Goal: Task Accomplishment & Management: Use online tool/utility

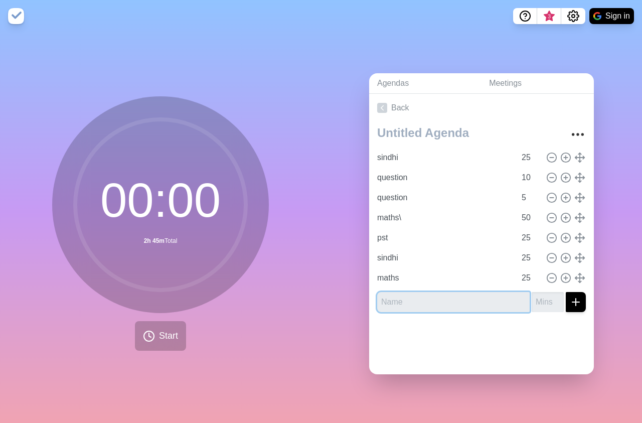
drag, startPoint x: 422, startPoint y: 288, endPoint x: 412, endPoint y: 293, distance: 11.2
click at [419, 292] on input "text" at bounding box center [453, 302] width 152 height 20
type input "dip"
click at [566, 292] on button "submit" at bounding box center [576, 302] width 20 height 20
type input "50"
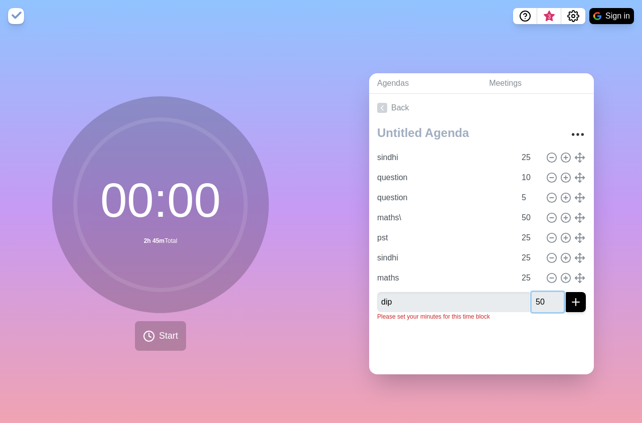
click at [566, 292] on button "submit" at bounding box center [576, 302] width 20 height 20
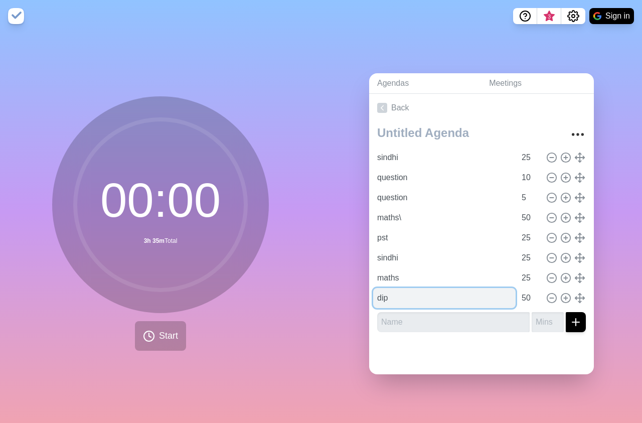
click at [406, 296] on input "dip" at bounding box center [444, 298] width 142 height 20
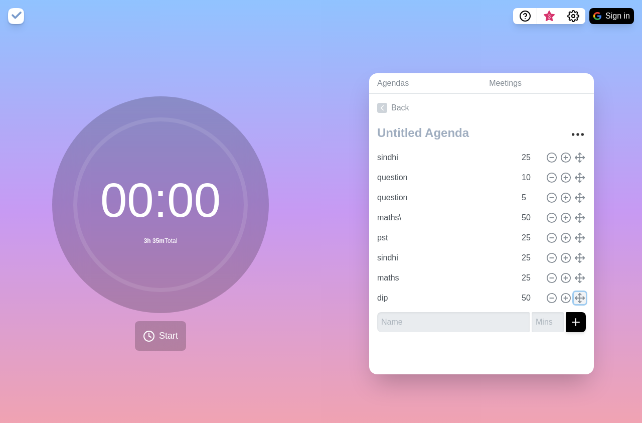
click at [574, 292] on button at bounding box center [580, 298] width 12 height 12
click at [143, 330] on icon at bounding box center [149, 336] width 12 height 12
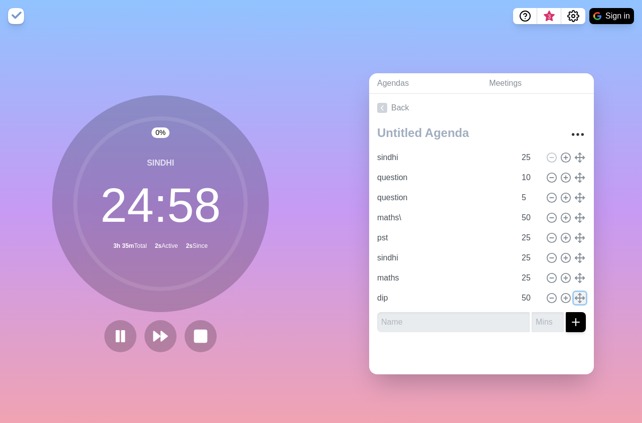
click at [574, 292] on icon at bounding box center [579, 297] width 11 height 11
type input "dip"
type input "50"
type input "sindhi"
type input "25"
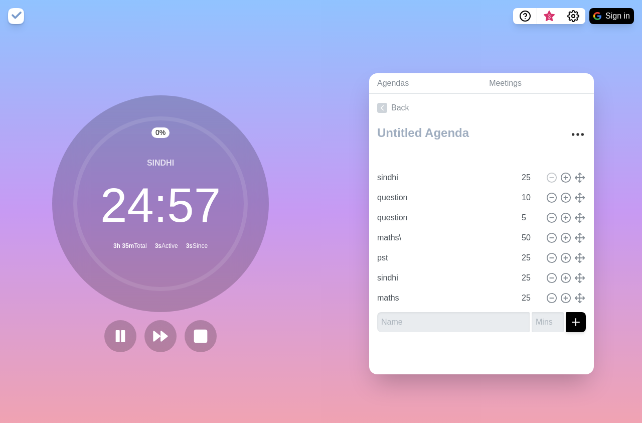
type input "10"
type input "question"
type input "5"
type input "maths\"
type input "50"
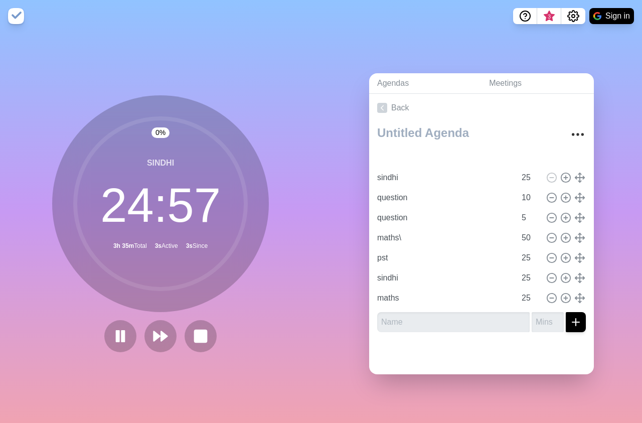
type input "pst"
type input "sindhi"
type input "maths"
type input "25"
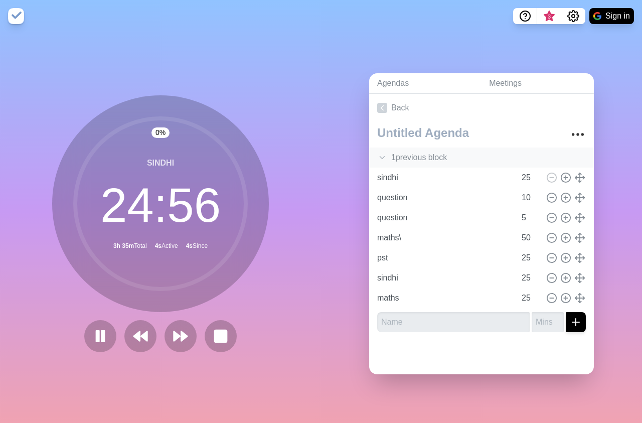
click at [421, 154] on div "1 previous block" at bounding box center [481, 157] width 225 height 20
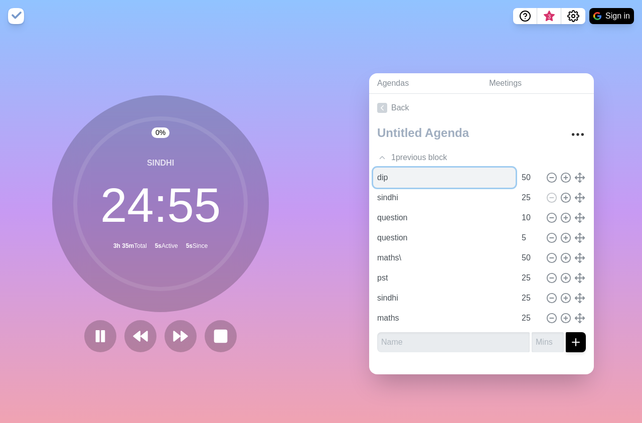
click at [405, 170] on input "dip" at bounding box center [444, 178] width 142 height 20
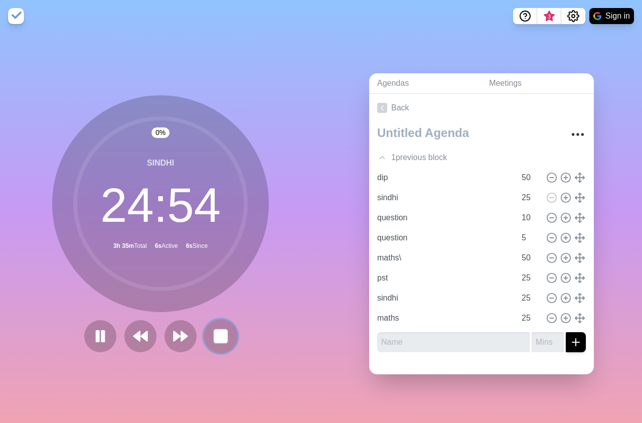
click at [226, 334] on button at bounding box center [221, 336] width 34 height 34
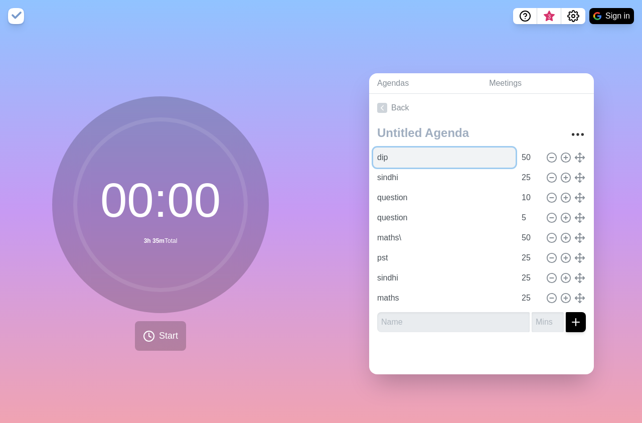
click at [385, 153] on input "dip" at bounding box center [444, 157] width 142 height 20
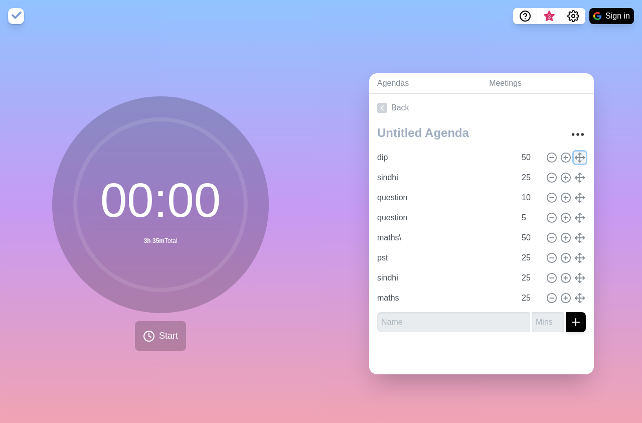
click at [575, 158] on line at bounding box center [579, 158] width 9 height 0
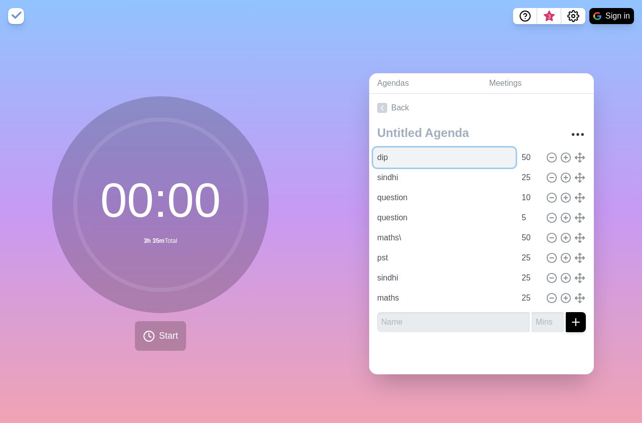
click at [476, 154] on input "dip" at bounding box center [444, 157] width 142 height 20
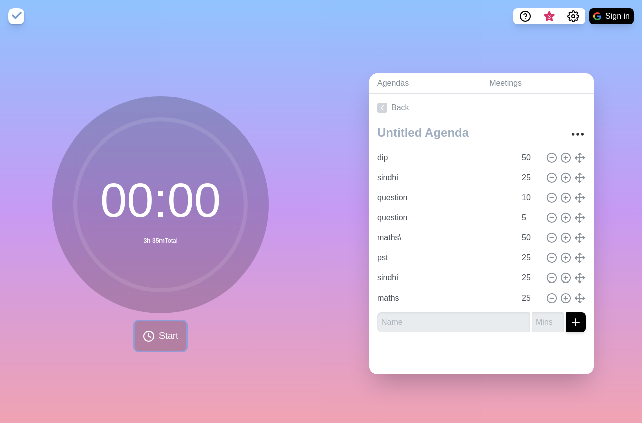
click at [159, 325] on button "Start" at bounding box center [160, 336] width 51 height 30
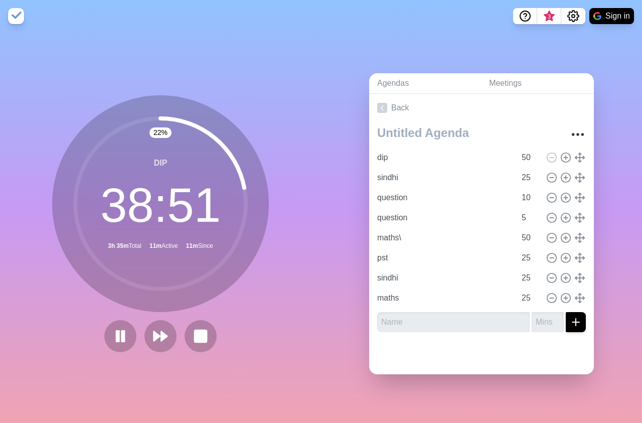
drag, startPoint x: 177, startPoint y: 244, endPoint x: 208, endPoint y: 244, distance: 31.6
click at [193, 244] on circle at bounding box center [160, 203] width 171 height 171
drag, startPoint x: 208, startPoint y: 244, endPoint x: 176, endPoint y: 243, distance: 32.6
click at [176, 243] on circle at bounding box center [160, 203] width 171 height 171
click at [546, 172] on icon at bounding box center [551, 177] width 11 height 11
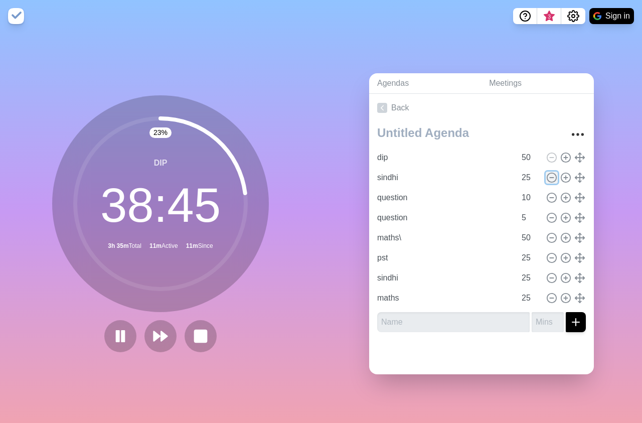
type input "question"
type input "10"
type input "5"
type input "maths\"
type input "50"
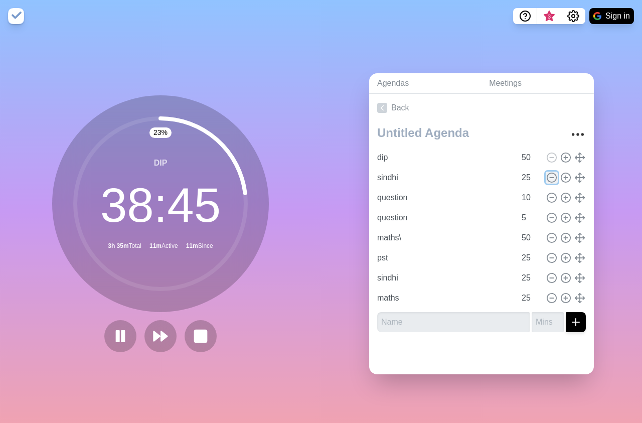
type input "pst"
type input "25"
type input "sindhi"
type input "maths"
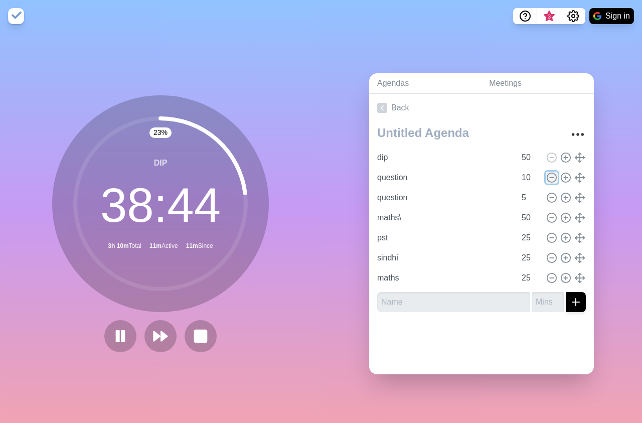
click at [546, 172] on icon at bounding box center [551, 177] width 11 height 11
type input "5"
type input "maths\"
type input "50"
type input "pst"
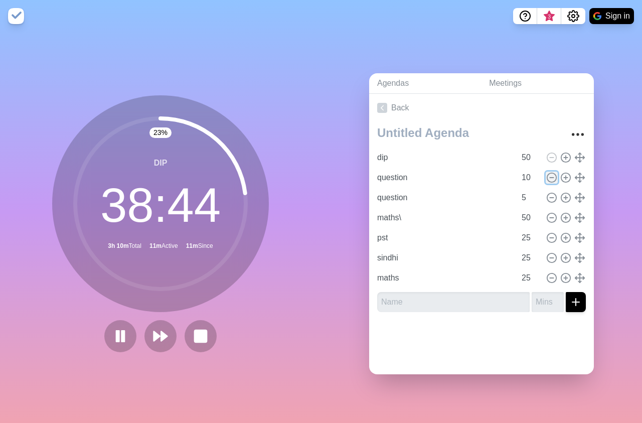
type input "25"
type input "sindhi"
type input "maths"
click at [546, 172] on icon at bounding box center [551, 177] width 11 height 11
type input "maths\"
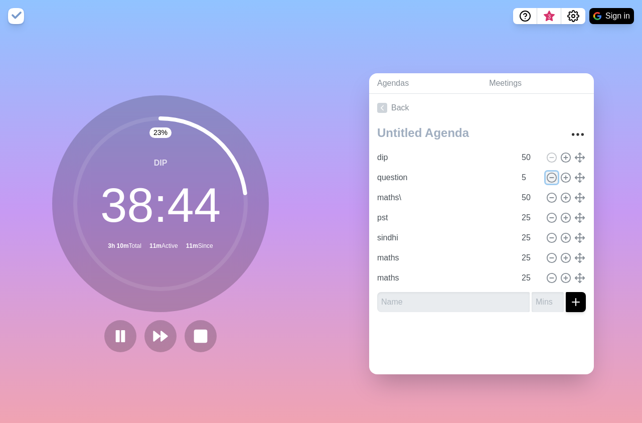
type input "50"
type input "pst"
type input "25"
type input "sindhi"
type input "maths"
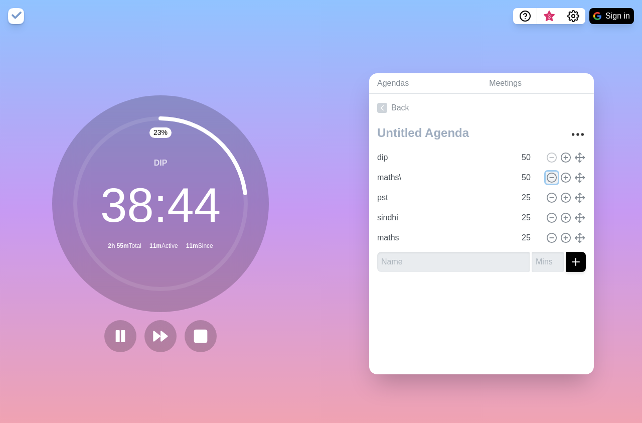
click at [546, 172] on icon at bounding box center [551, 177] width 11 height 11
type input "pst"
type input "25"
type input "sindhi"
type input "maths"
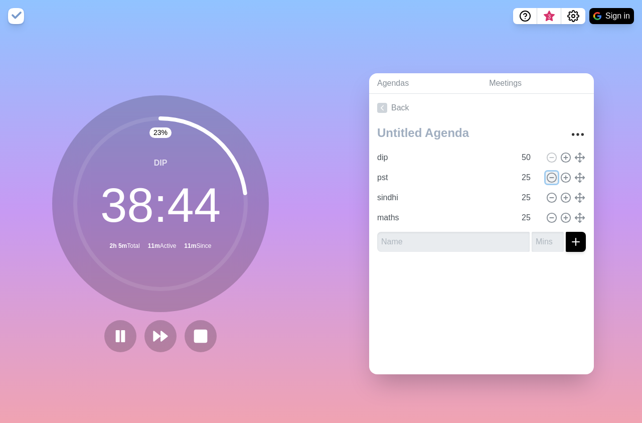
click at [546, 172] on icon at bounding box center [551, 177] width 11 height 11
type input "sindhi"
type input "maths"
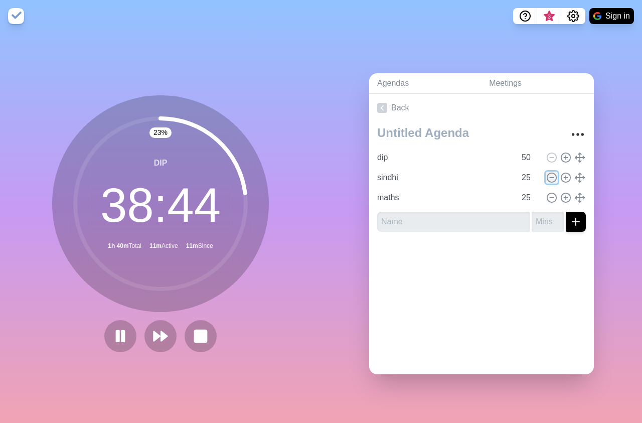
click at [546, 172] on icon at bounding box center [551, 177] width 11 height 11
type input "maths"
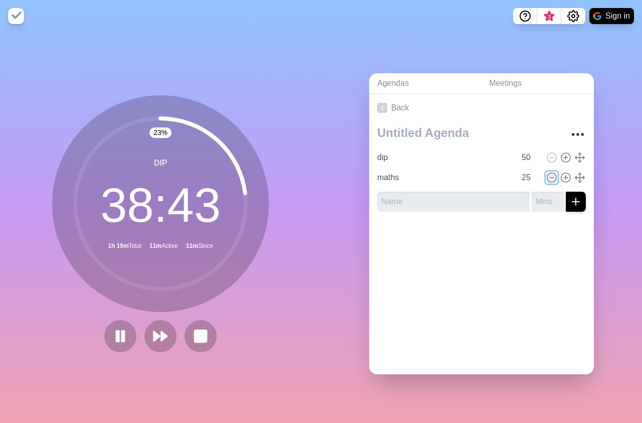
click at [546, 172] on icon at bounding box center [551, 177] width 11 height 11
